Goal: Task Accomplishment & Management: Manage account settings

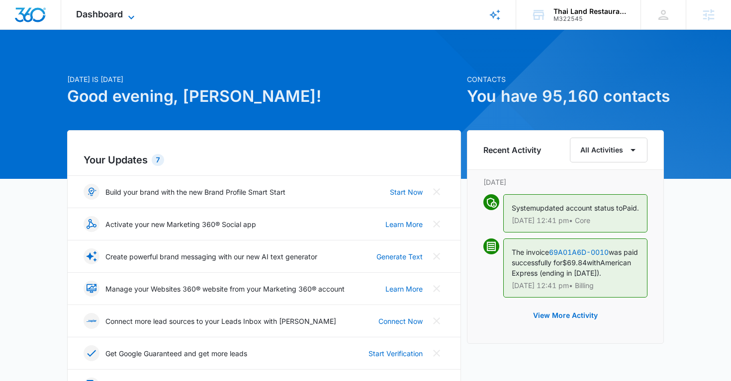
click at [122, 14] on span "Dashboard" at bounding box center [99, 14] width 47 height 10
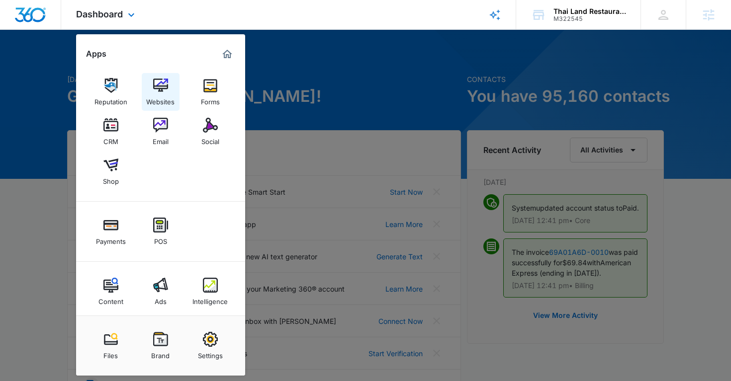
click at [155, 93] on img at bounding box center [160, 85] width 15 height 15
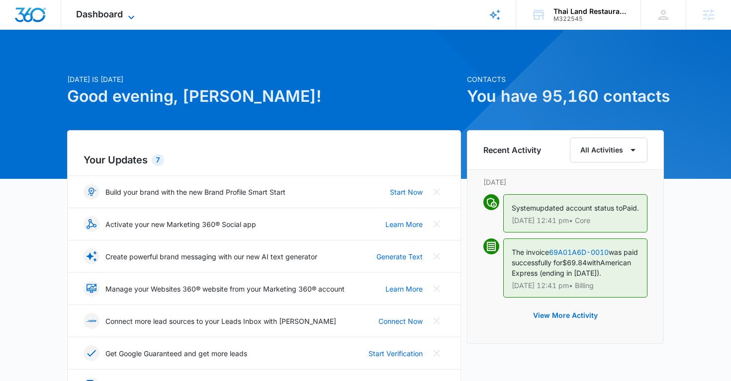
click at [131, 10] on div "Dashboard Apps Reputation Websites Forms CRM Email Social Shop Payments POS Con…" at bounding box center [106, 14] width 91 height 29
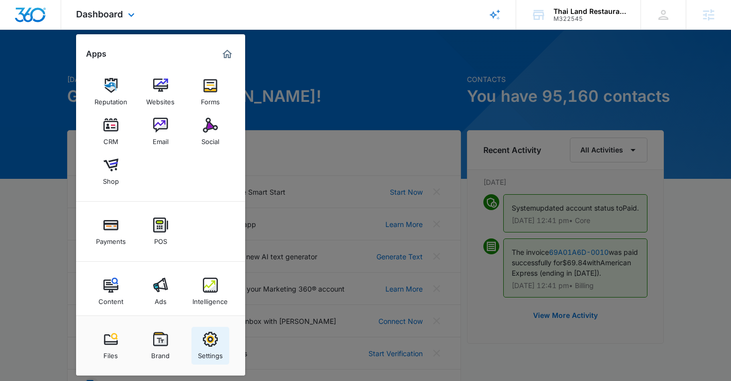
click at [203, 337] on img at bounding box center [210, 339] width 15 height 15
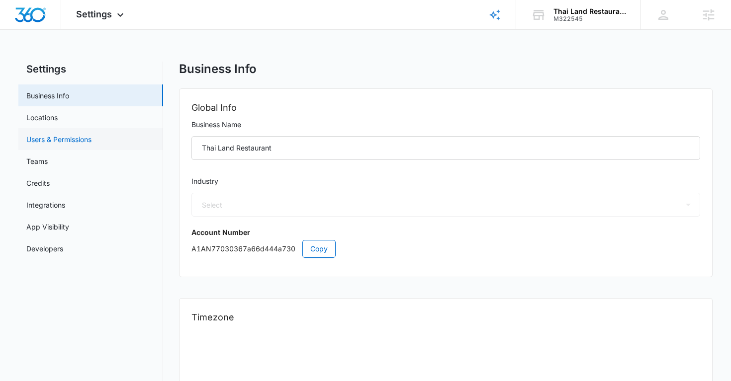
select select "11"
select select "US"
select select "America/[GEOGRAPHIC_DATA]"
click at [76, 139] on link "Users & Permissions" at bounding box center [58, 139] width 65 height 10
